Goal: Transaction & Acquisition: Purchase product/service

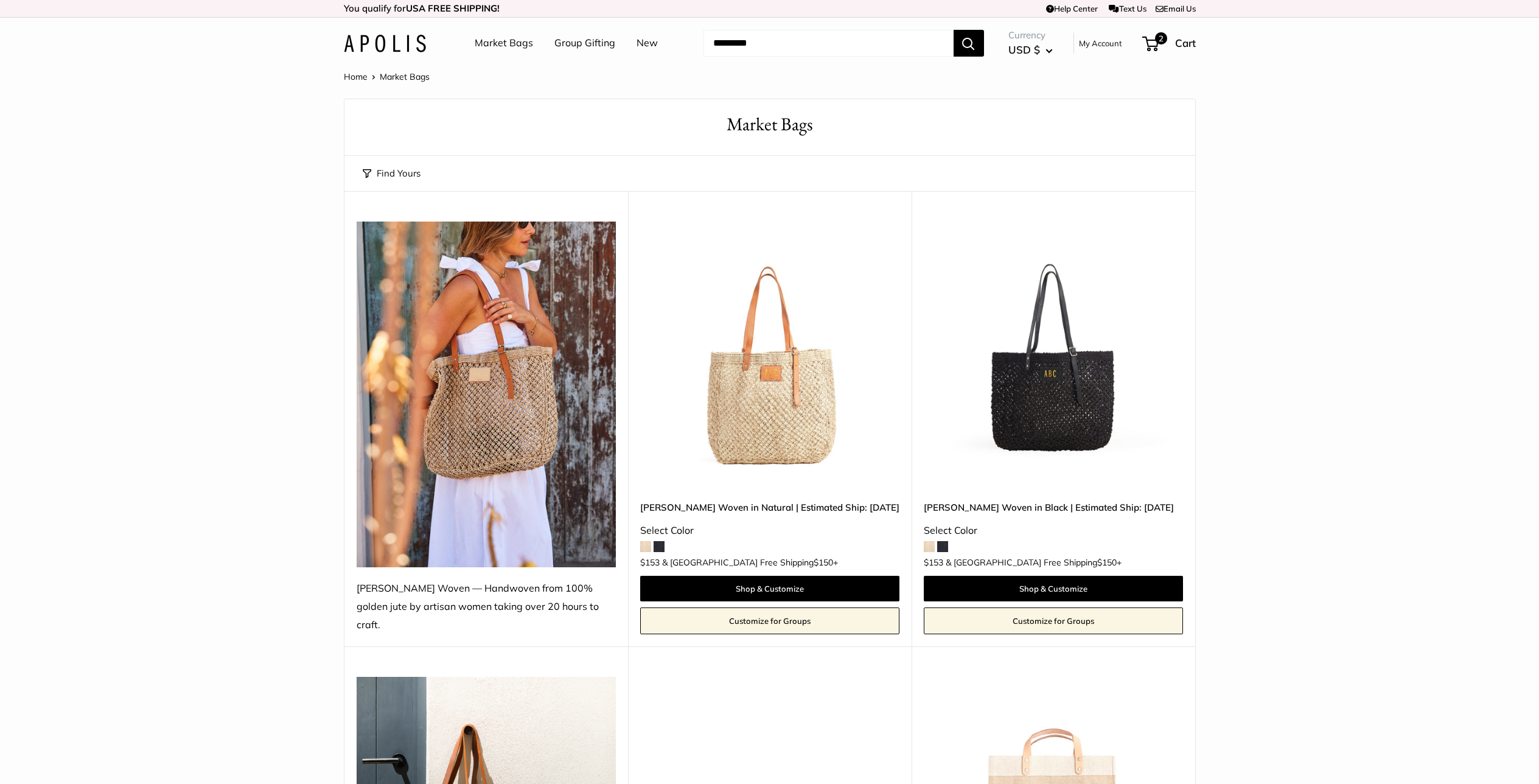
click at [592, 46] on link "Group Gifting" at bounding box center [584, 43] width 61 height 18
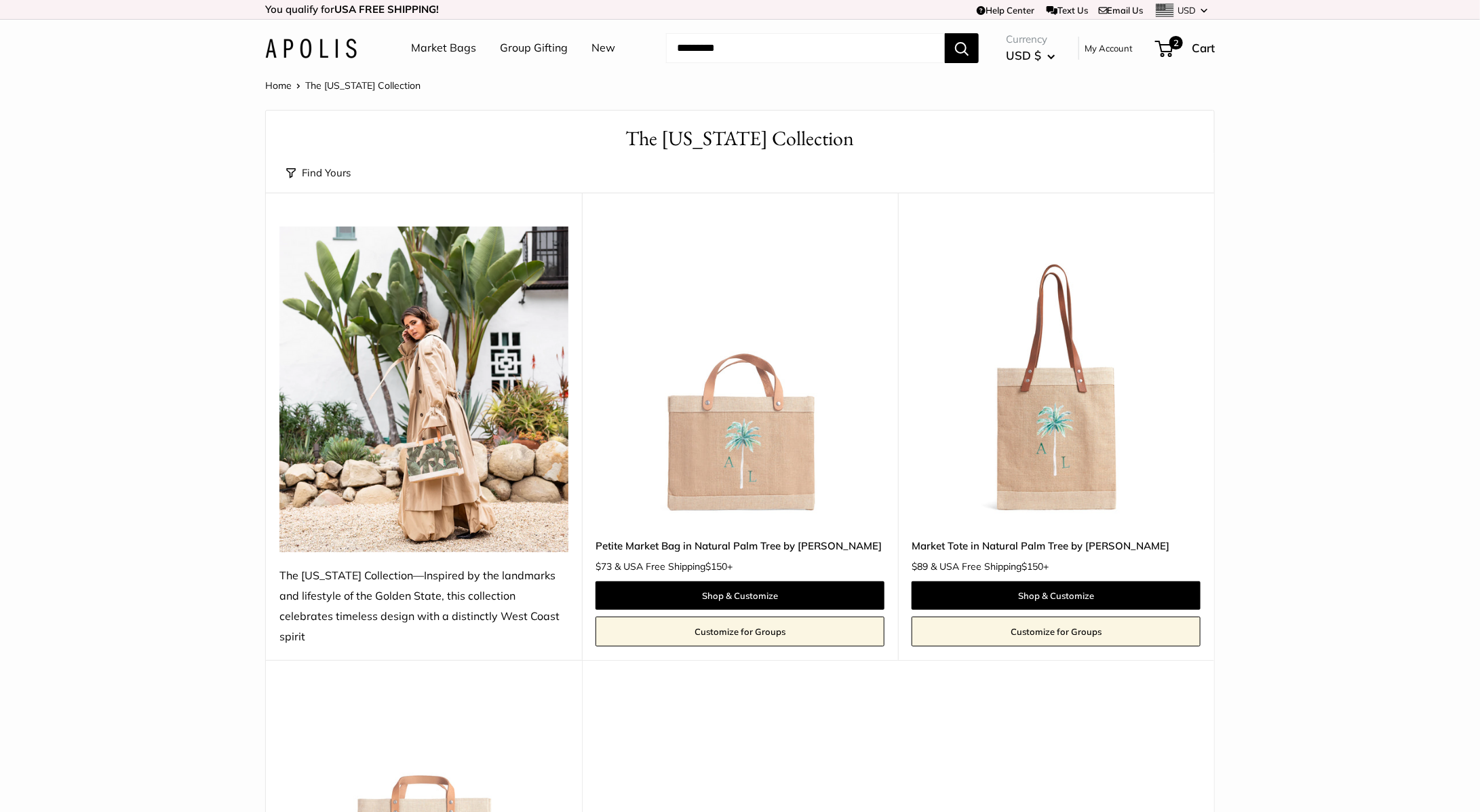
click at [432, 51] on link "Market Bags" at bounding box center [443, 48] width 65 height 21
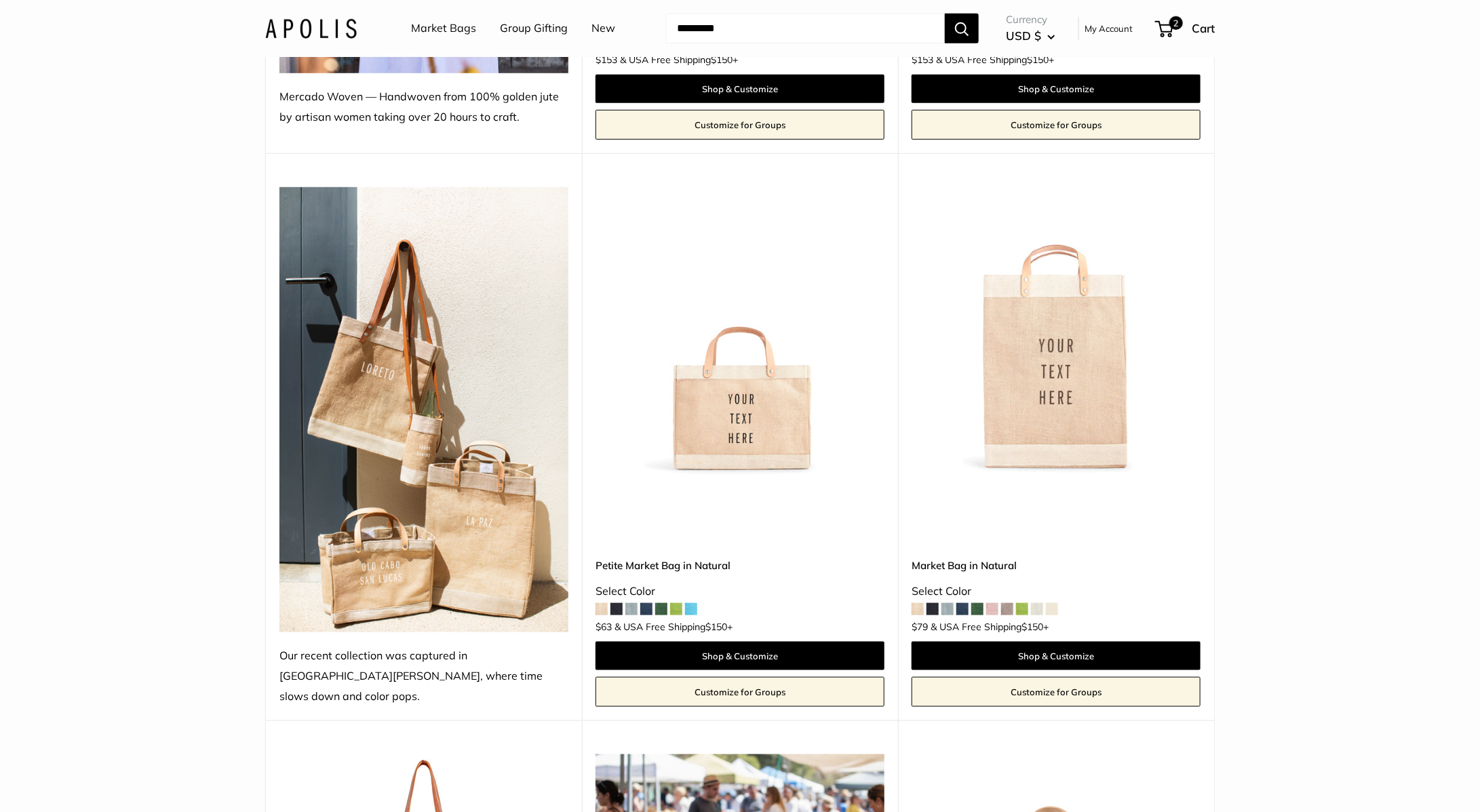
scroll to position [578, 0]
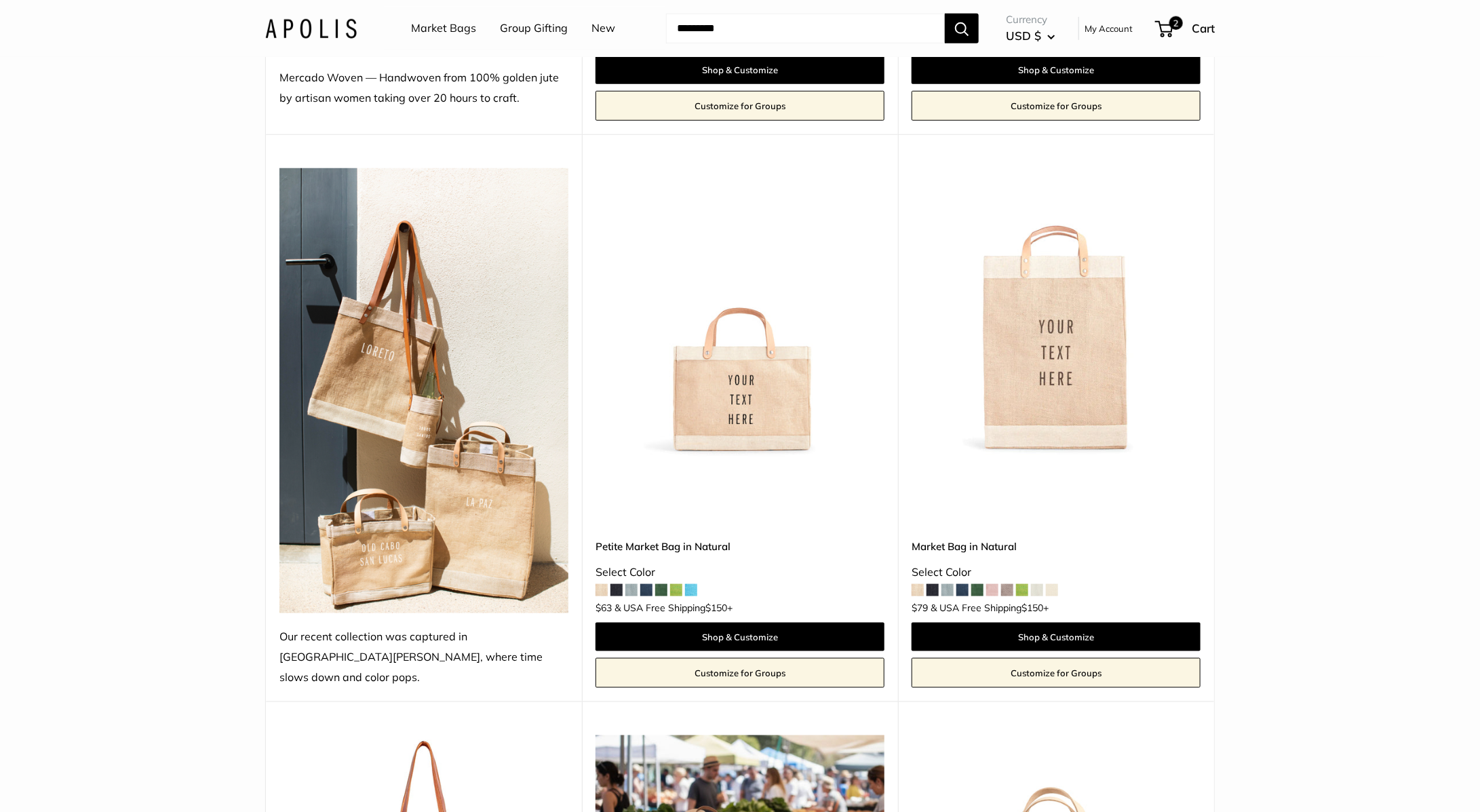
click at [1033, 584] on span at bounding box center [1037, 590] width 12 height 12
click at [1053, 584] on span at bounding box center [1051, 590] width 12 height 12
click at [981, 584] on span at bounding box center [978, 590] width 12 height 12
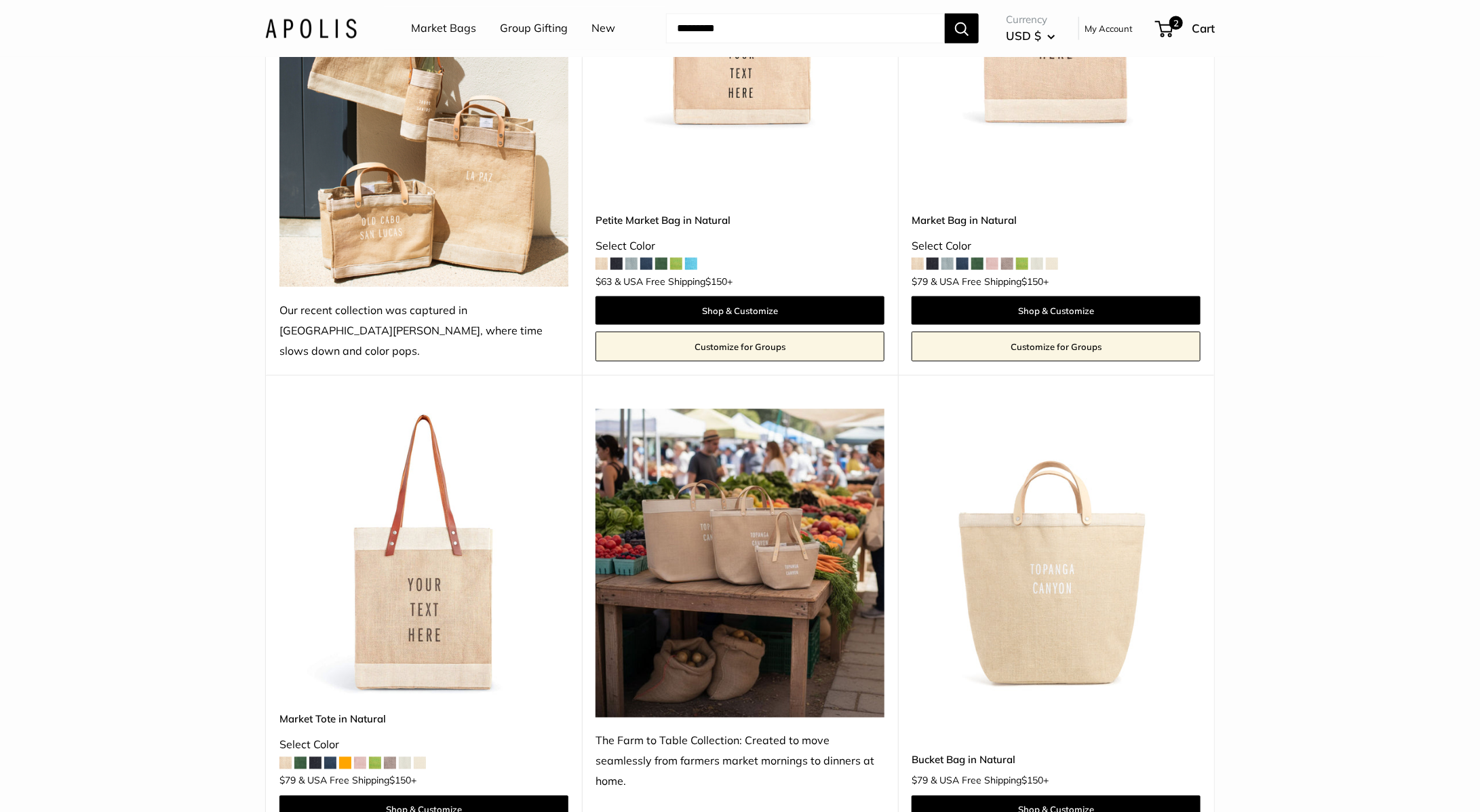
scroll to position [545, 0]
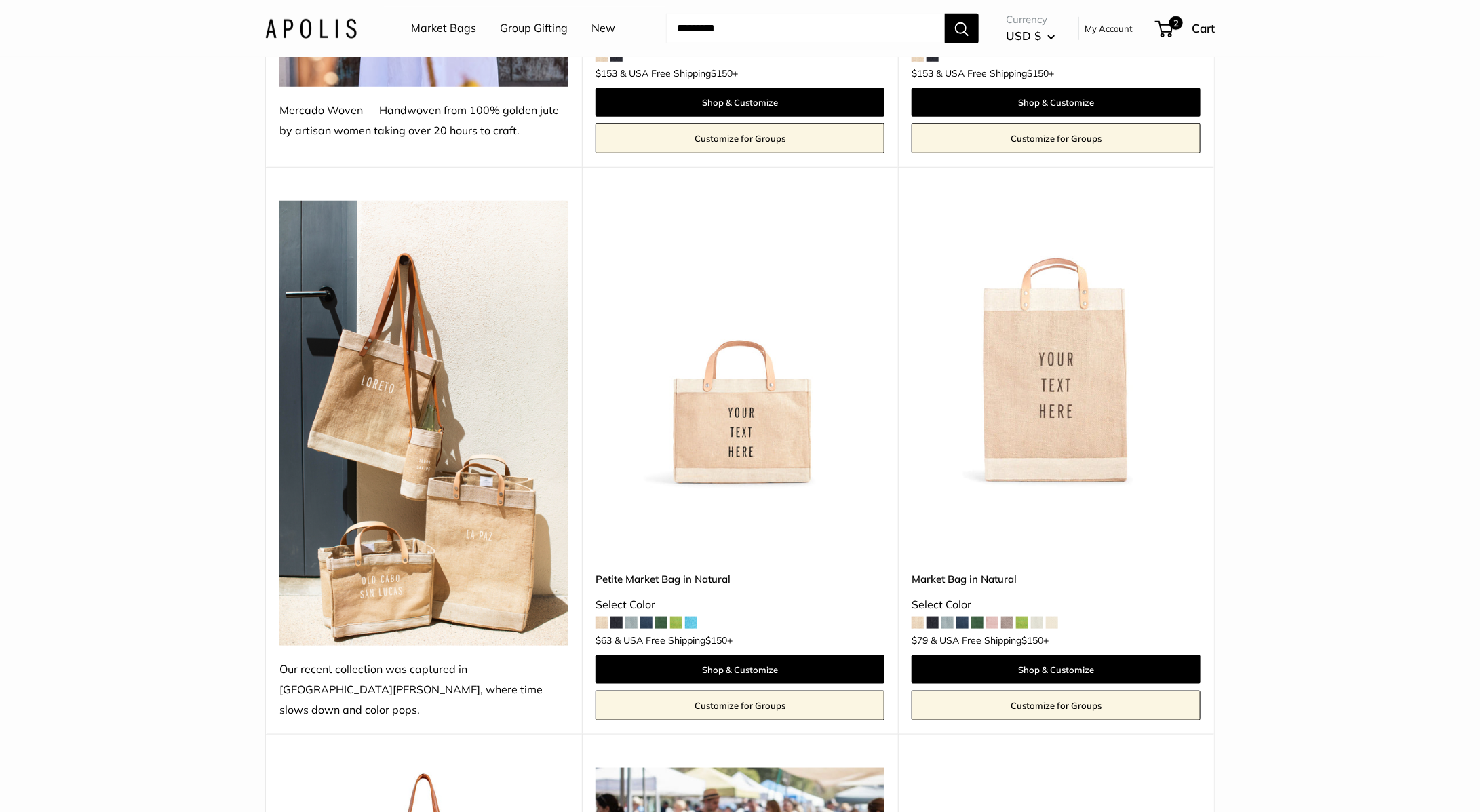
click at [691, 616] on span at bounding box center [691, 622] width 12 height 12
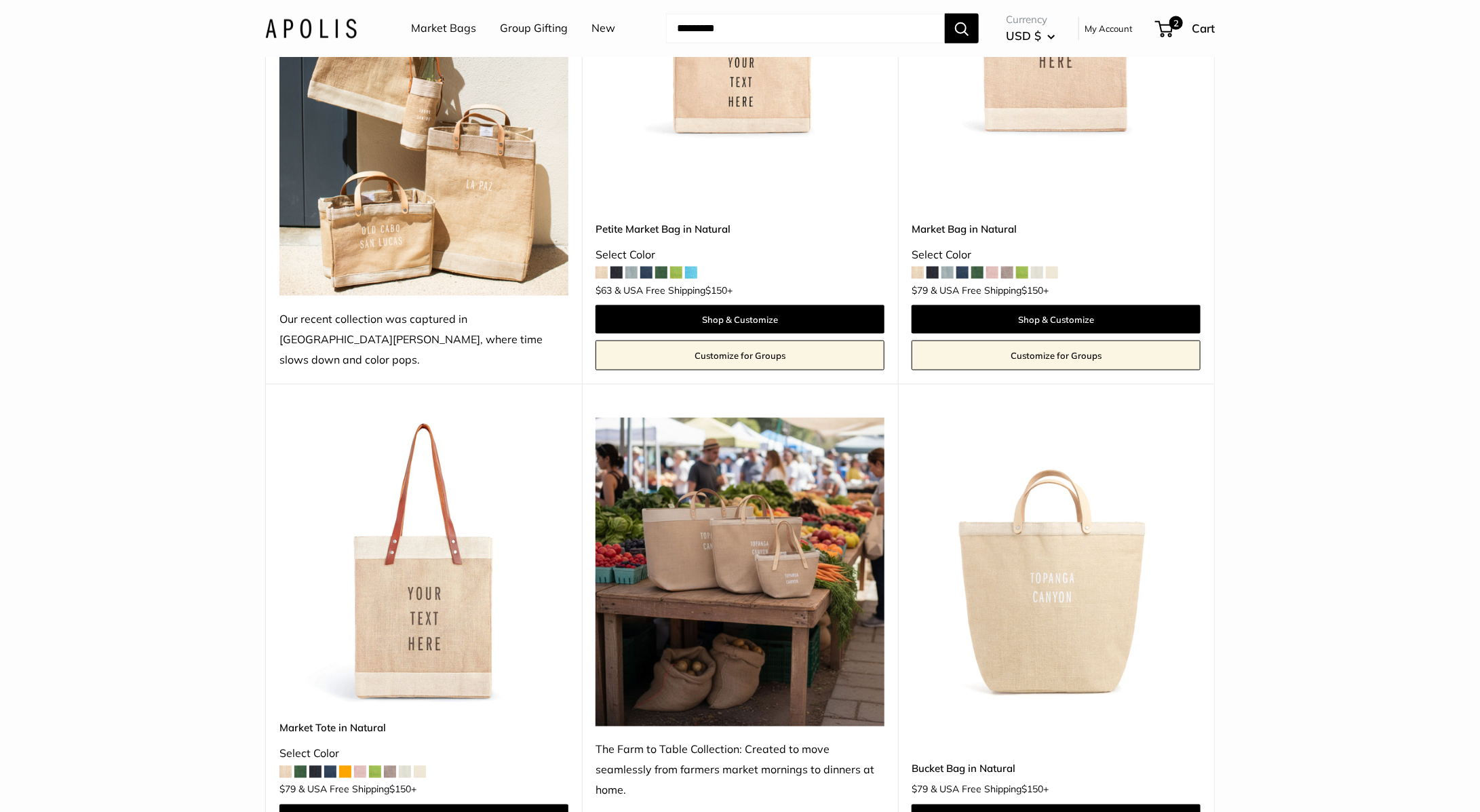
scroll to position [886, 0]
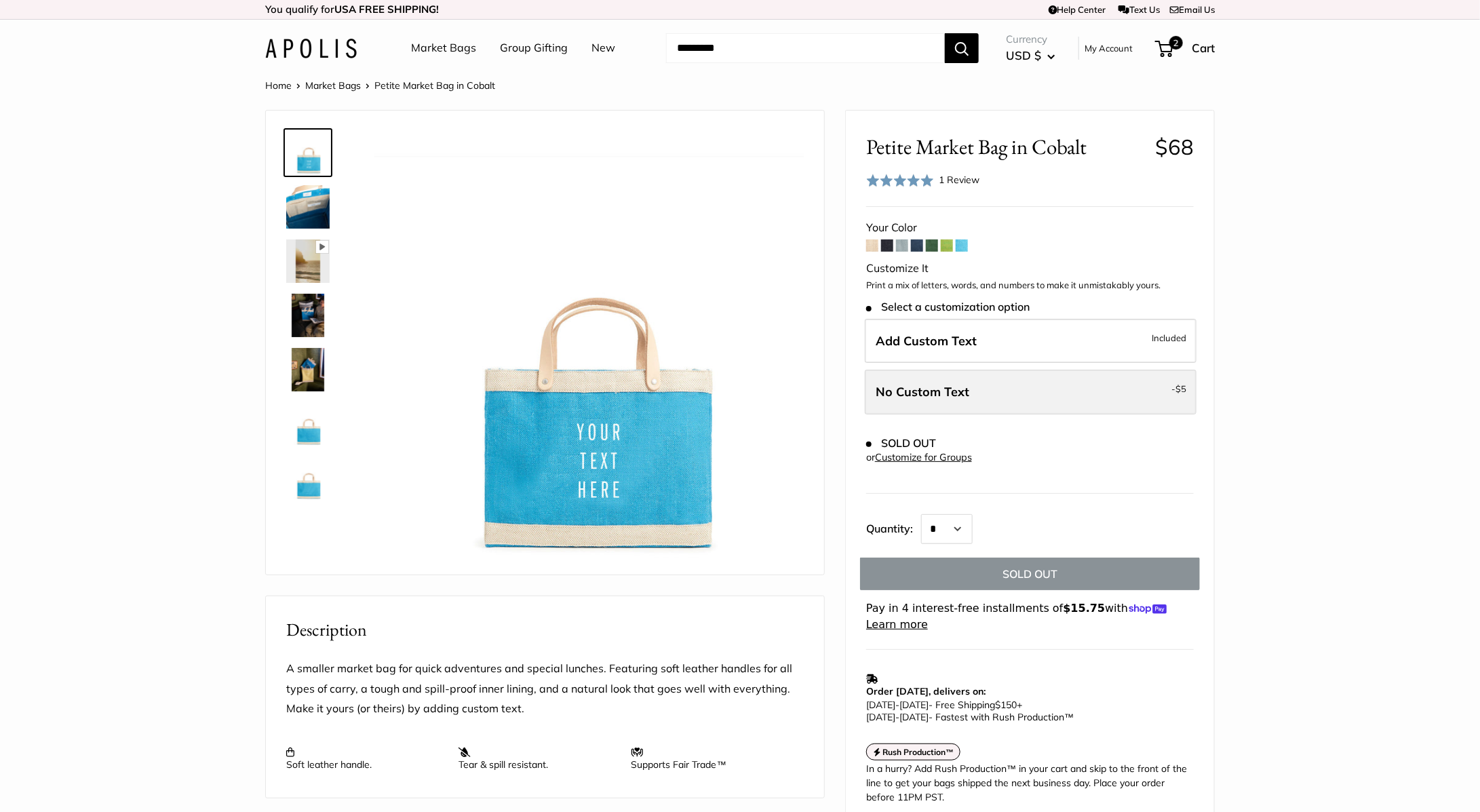
click at [1057, 384] on label "No Custom Text - $5" at bounding box center [1030, 392] width 332 height 45
